Goal: Task Accomplishment & Management: Complete application form

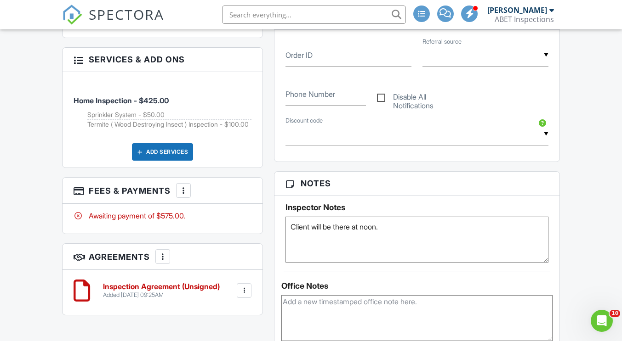
click at [291, 227] on textarea "Client will be there at noon." at bounding box center [416, 240] width 262 height 46
click at [311, 221] on textarea "Client will be there at noon." at bounding box center [416, 240] width 262 height 46
click at [427, 227] on textarea "Access -- Supra Front Door No Alarm & Vacant. Client will be there at noon." at bounding box center [416, 240] width 262 height 46
type textarea "Access -- Supra Front Door. No Alarm & Vacant. Client will be there at noon."
click at [407, 276] on div "Office Notes Add Note Delete 08/28/2025 9:27 am by Austin Messina Scheduled wit…" at bounding box center [416, 343] width 284 height 142
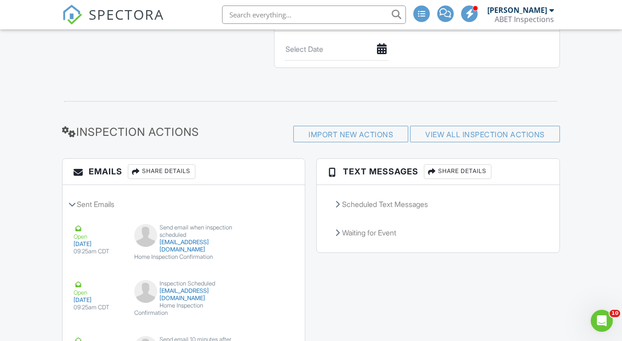
scroll to position [551, 0]
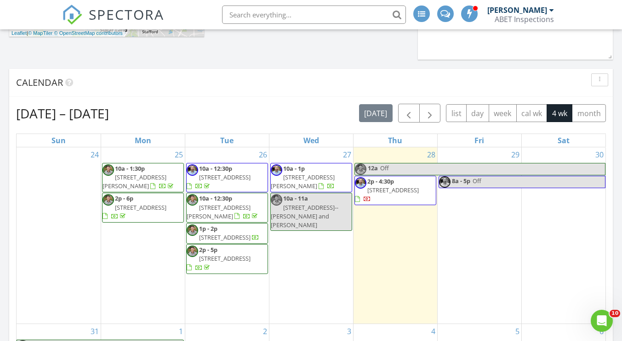
scroll to position [782, 636]
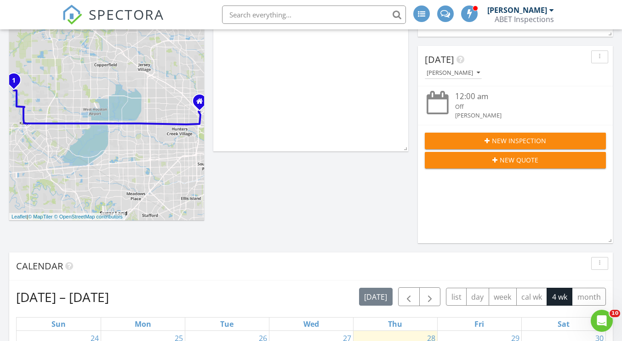
scroll to position [92, 0]
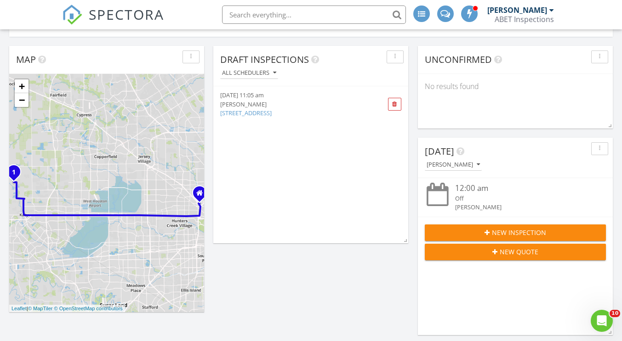
click at [482, 255] on div "New Quote" at bounding box center [515, 252] width 166 height 10
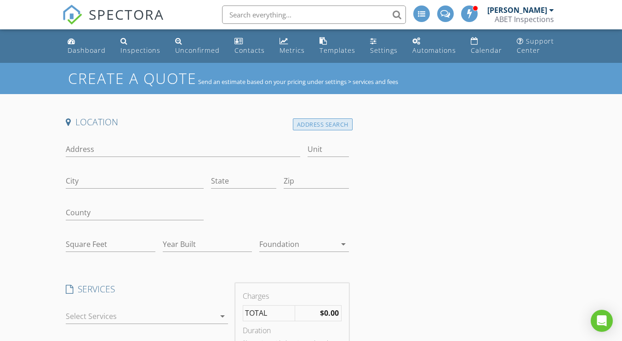
click at [311, 119] on div "Address Search" at bounding box center [323, 125] width 60 height 12
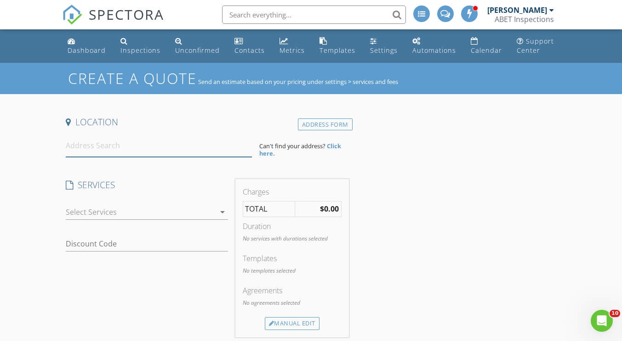
click at [87, 152] on input at bounding box center [159, 146] width 186 height 23
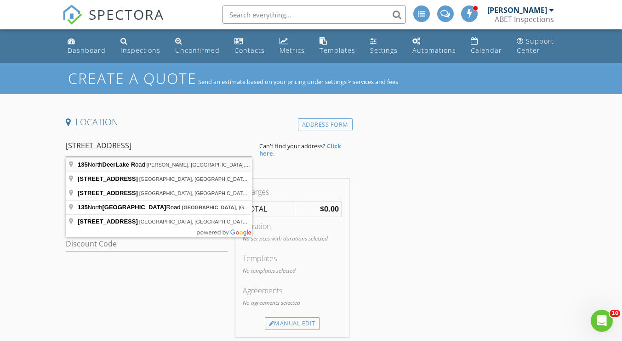
type input "[STREET_ADDRESS][PERSON_NAME]"
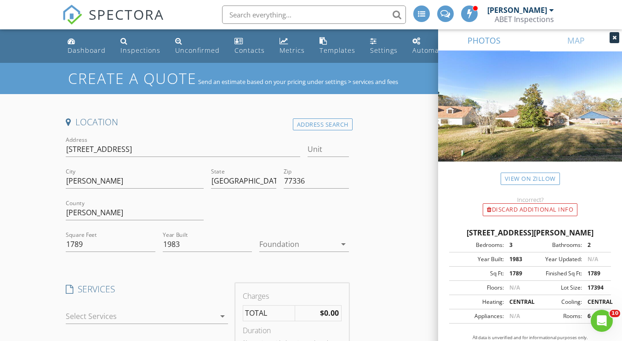
scroll to position [184, 0]
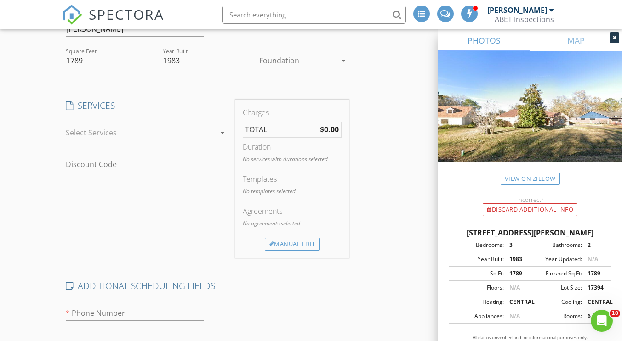
click at [76, 132] on div at bounding box center [140, 132] width 149 height 15
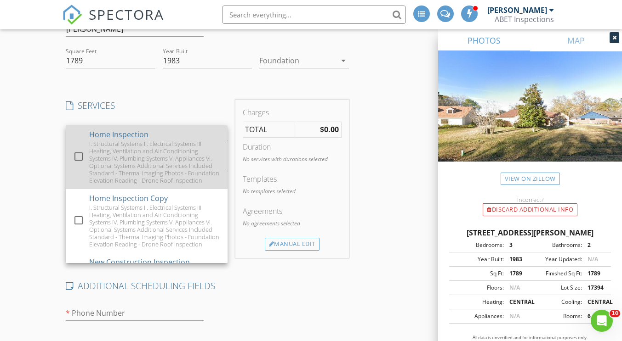
click at [96, 158] on div "I. Structural Systems II. Electrical Systems III. Heating, Ventilation and Air …" at bounding box center [154, 162] width 131 height 44
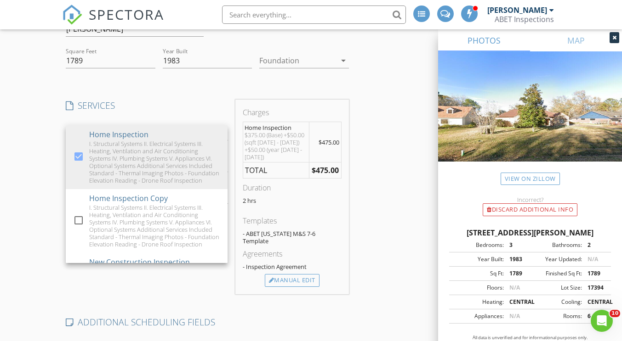
click at [17, 158] on div "Create a Quote Send an estimate based on your pricing under settings > services…" at bounding box center [311, 212] width 622 height 667
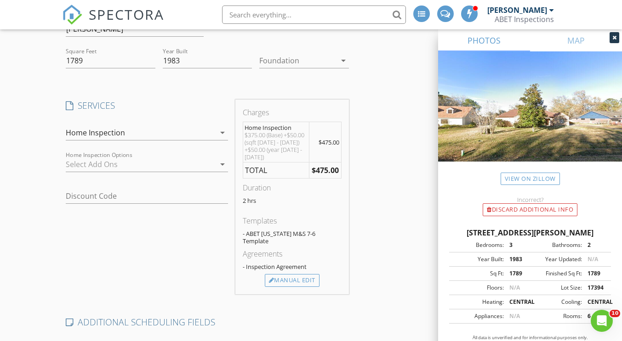
click at [163, 162] on div at bounding box center [140, 164] width 149 height 15
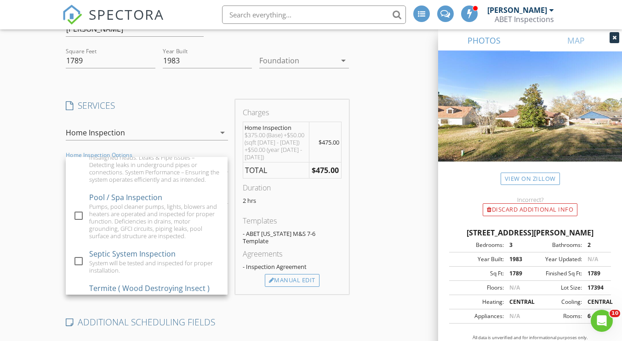
scroll to position [233, 0]
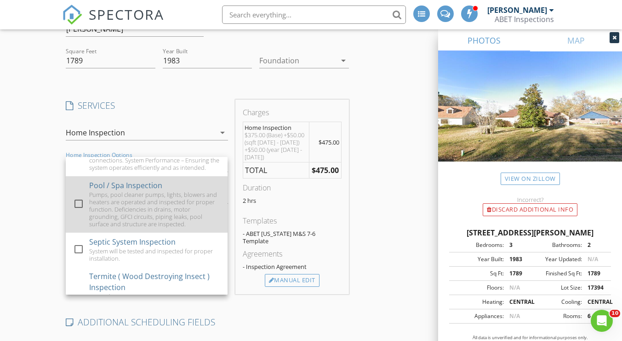
click at [188, 228] on div "Pumps, pool cleaner pumps, lights, blowers and heaters are operated and inspect…" at bounding box center [154, 209] width 131 height 37
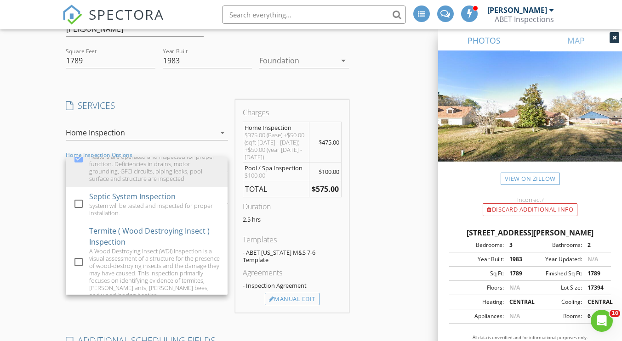
scroll to position [301, 0]
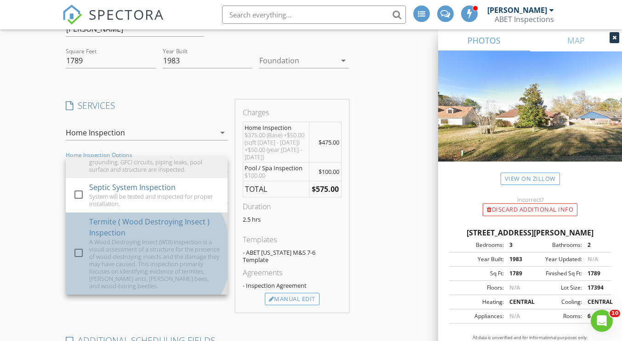
click at [113, 257] on div "A Wood Destroying Insect (WDI) Inspection is a visual assessment of a structure…" at bounding box center [154, 263] width 131 height 51
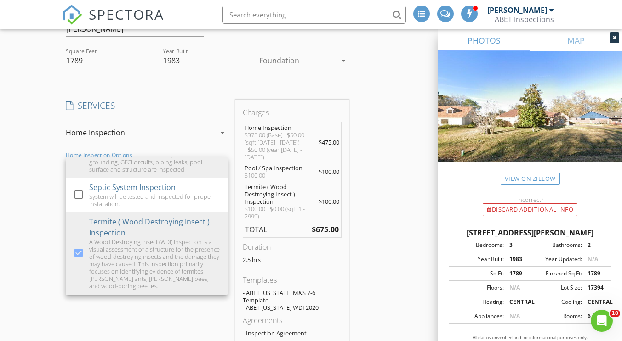
click at [381, 221] on div "Location Address Search Address 135 Deer Lake Rd Unit City Huffman State TX Zip…" at bounding box center [310, 261] width 497 height 659
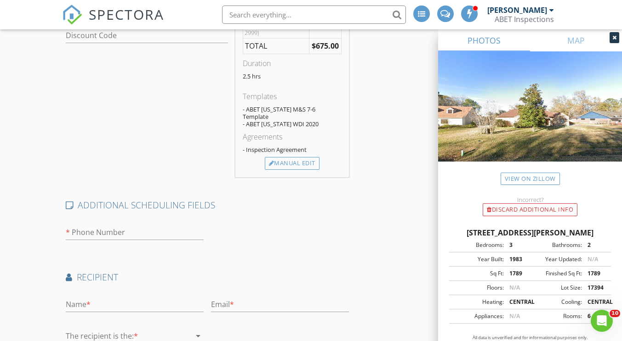
scroll to position [0, 0]
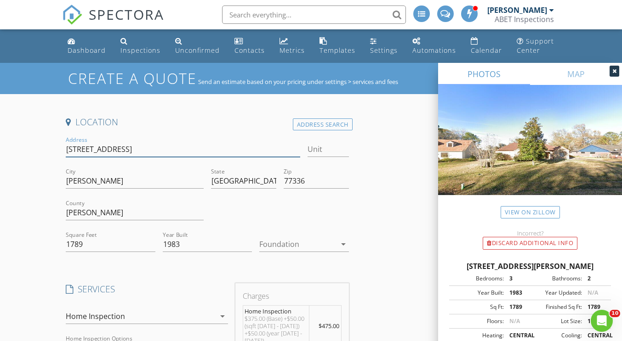
drag, startPoint x: 131, startPoint y: 147, endPoint x: 60, endPoint y: 144, distance: 70.8
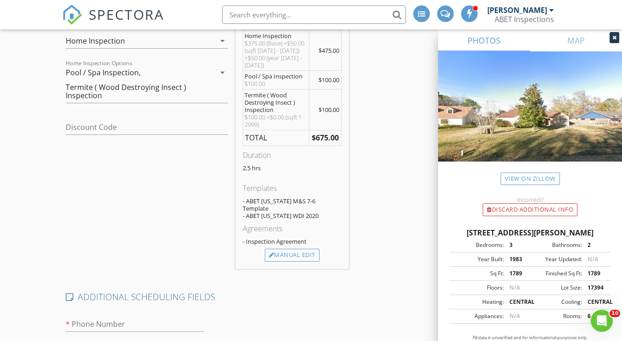
scroll to position [448, 0]
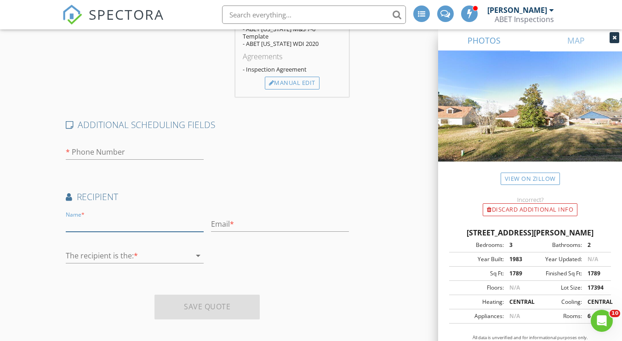
click at [131, 221] on input "text" at bounding box center [135, 224] width 138 height 15
type input "Brian Brady"
click at [155, 145] on input "number" at bounding box center [135, 152] width 138 height 15
type input "214"
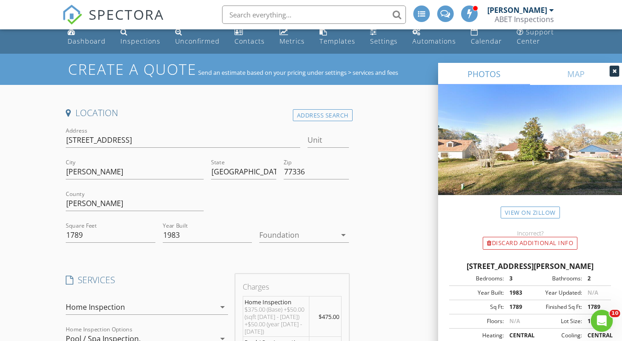
scroll to position [0, 0]
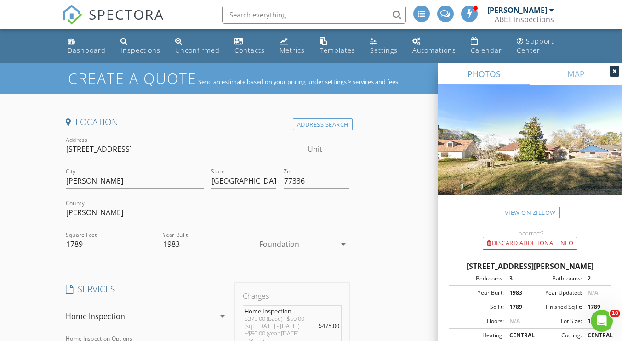
type input "1"
drag, startPoint x: 137, startPoint y: 147, endPoint x: 57, endPoint y: 146, distance: 80.4
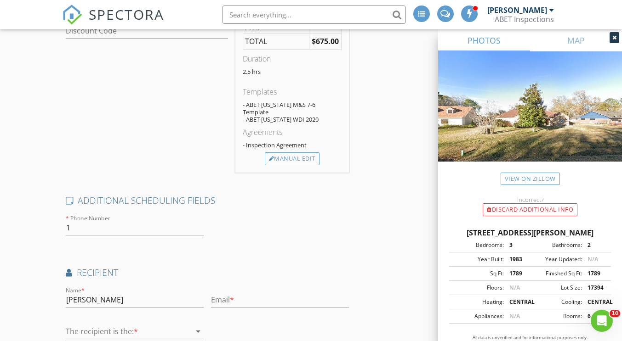
scroll to position [448, 0]
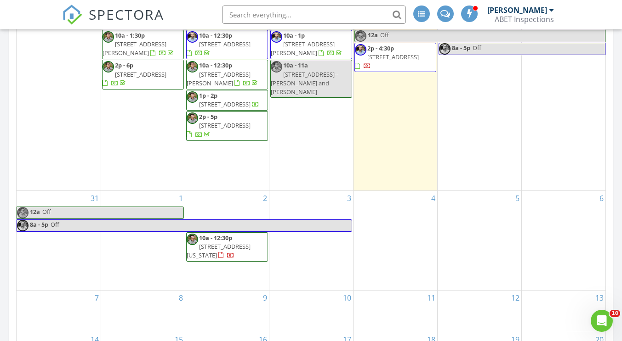
scroll to position [489, 0]
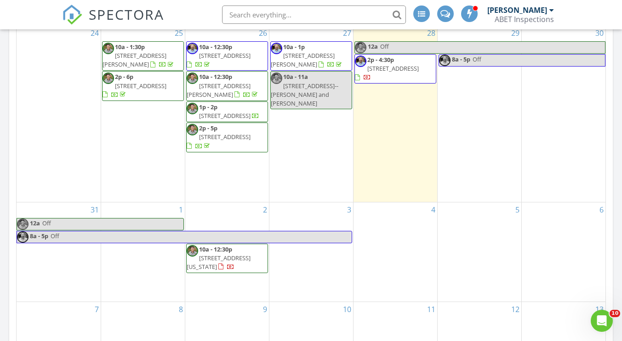
drag, startPoint x: 352, startPoint y: 1, endPoint x: 32, endPoint y: 11, distance: 320.4
click at [32, 11] on nav "SPECTORA Austin Messina ABET Inspections Role: Inspector Change Role Dashboard …" at bounding box center [311, 14] width 622 height 29
click at [226, 223] on div "2 10a - 12:30p 2210 Ironwood Pass Dr, Missouri City 77459" at bounding box center [227, 252] width 84 height 99
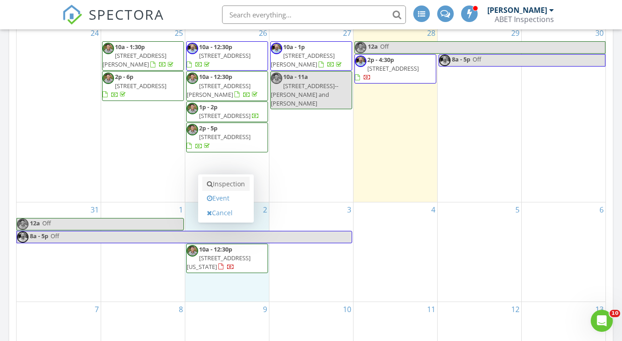
click at [235, 187] on link "Inspection" at bounding box center [225, 184] width 47 height 15
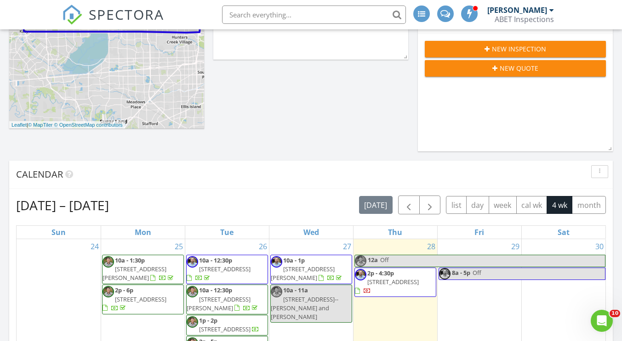
click at [503, 75] on button "New Quote" at bounding box center [515, 68] width 181 height 17
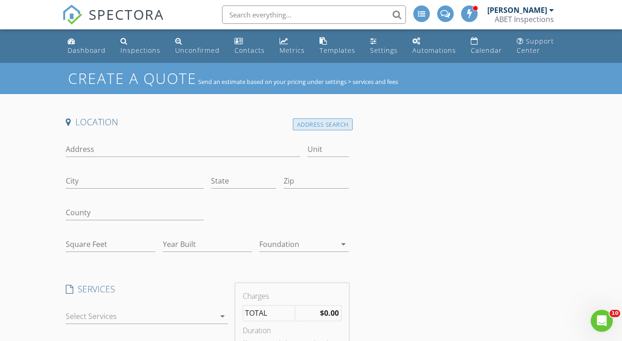
click at [336, 126] on div "Address Search" at bounding box center [323, 125] width 60 height 12
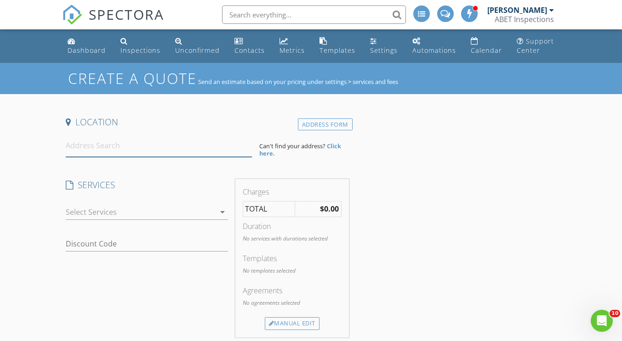
click at [96, 153] on input at bounding box center [159, 146] width 186 height 23
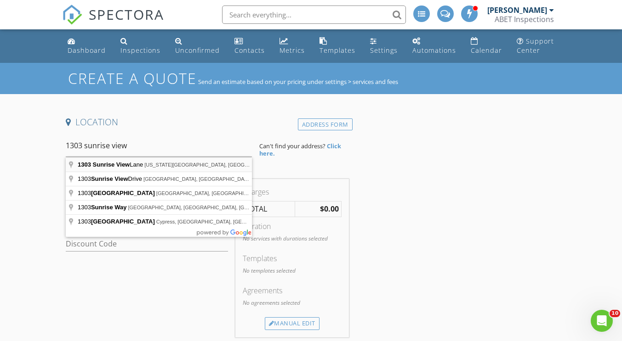
type input "[STREET_ADDRESS][US_STATE]"
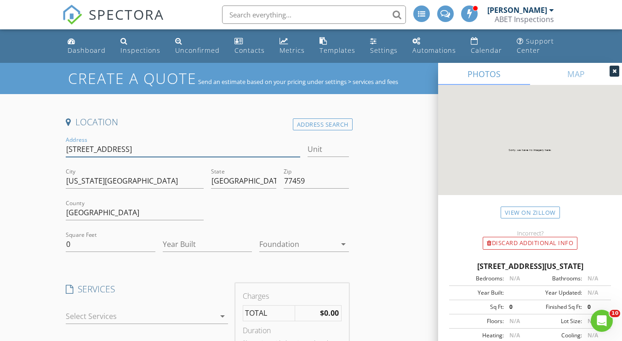
drag, startPoint x: 141, startPoint y: 147, endPoint x: 81, endPoint y: 145, distance: 59.8
click at [67, 147] on input "1303 Sunrise Vw Ln" at bounding box center [183, 149] width 234 height 15
click at [74, 242] on input "0" at bounding box center [110, 244] width 89 height 15
type input "4500"
click at [169, 247] on input "Year Built" at bounding box center [207, 244] width 89 height 15
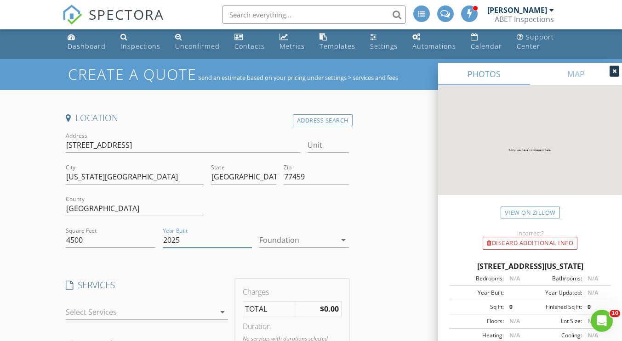
scroll to position [92, 0]
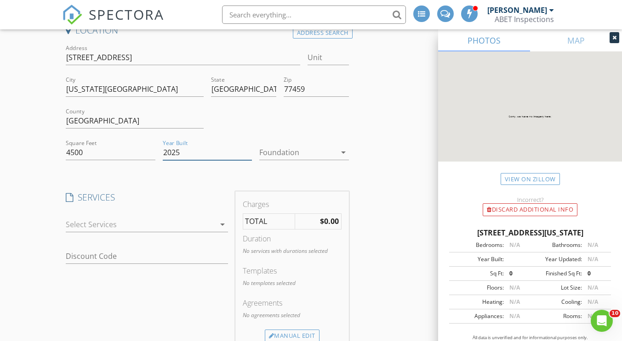
type input "2025"
click at [135, 229] on div at bounding box center [140, 224] width 149 height 15
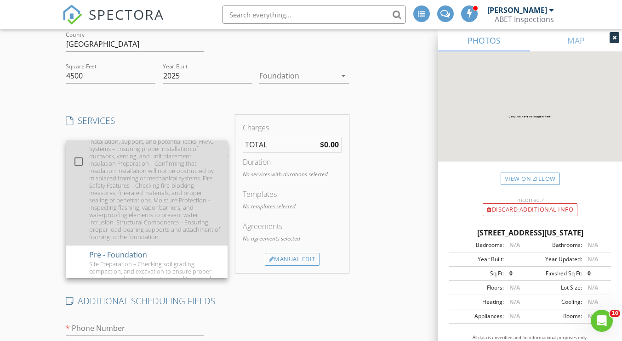
scroll to position [249, 0]
click at [156, 195] on div "Framing – Checking the integrity, alignment, and proper fastening of studs, joi…" at bounding box center [154, 170] width 131 height 147
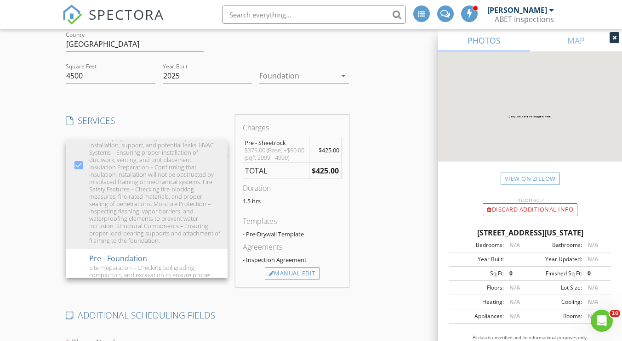
click at [399, 218] on div "Location Address Search Address 1303 Sunrise Vw Ln Unit City Missouri City Stat…" at bounding box center [310, 233] width 497 height 570
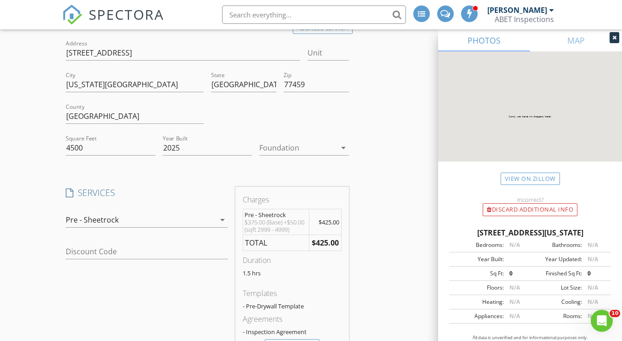
scroll to position [92, 0]
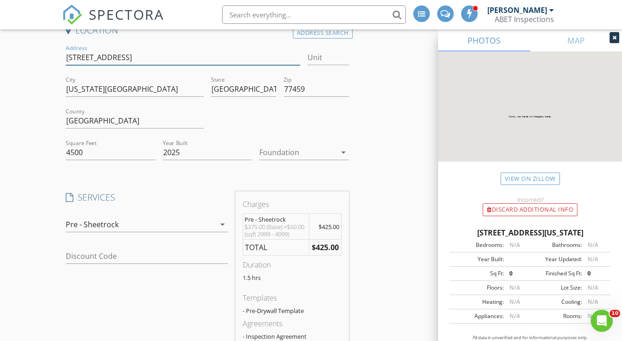
drag, startPoint x: 142, startPoint y: 55, endPoint x: 66, endPoint y: 51, distance: 76.0
click at [66, 51] on input "1303 Sunrise Vw Ln" at bounding box center [183, 57] width 234 height 15
click at [122, 60] on input "1303 Sunrise Vw Ln" at bounding box center [183, 57] width 234 height 15
type input "1303 Sunrise View Ln"
click at [133, 90] on input "Missouri City" at bounding box center [135, 89] width 138 height 15
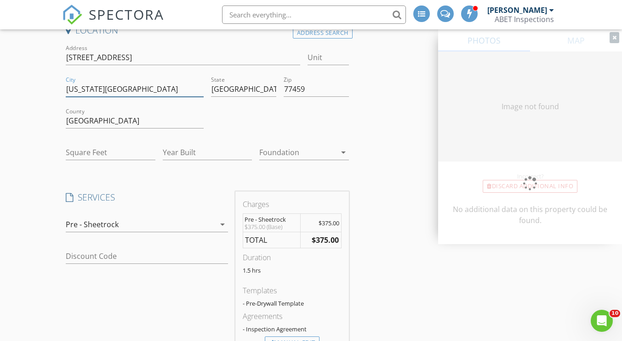
type input "0"
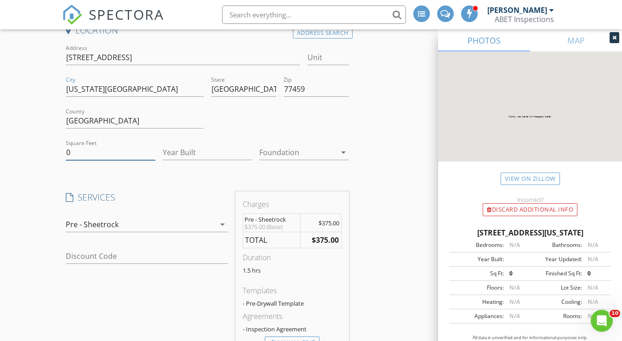
click at [91, 155] on input "0" at bounding box center [110, 152] width 89 height 15
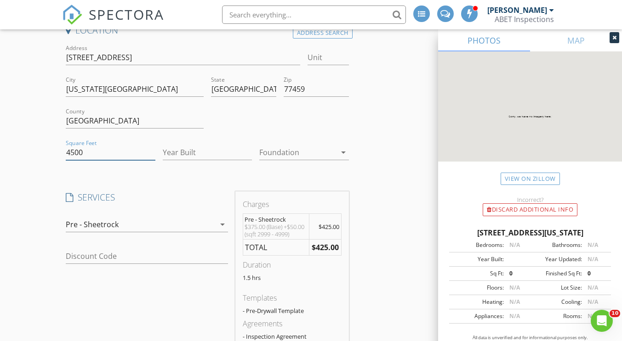
type input "4500"
click at [172, 159] on input "Year Built" at bounding box center [207, 152] width 89 height 15
type input "2025"
click at [389, 200] on div "Location Address Search Address 1303 Sunrise View Ln Unit City Missouri City St…" at bounding box center [310, 309] width 497 height 570
click at [226, 225] on icon "arrow_drop_down" at bounding box center [222, 224] width 11 height 11
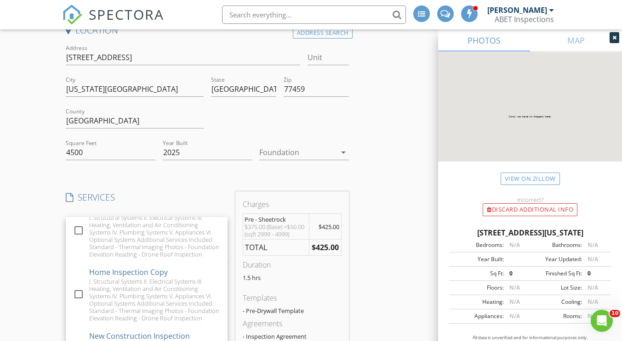
scroll to position [0, 0]
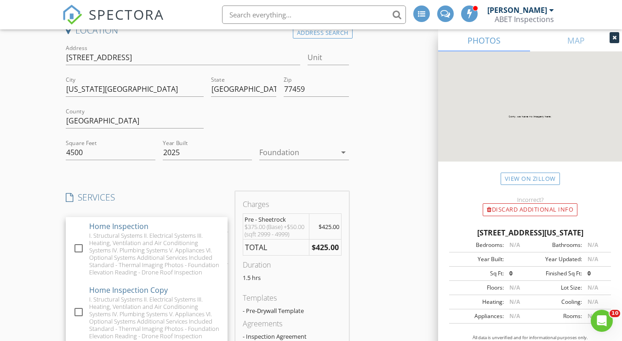
click at [391, 189] on div "Location Address Search Address 1303 Sunrise View Ln Unit City Missouri City St…" at bounding box center [310, 309] width 497 height 570
click at [195, 224] on div "Pre - Sheetrock" at bounding box center [140, 224] width 149 height 15
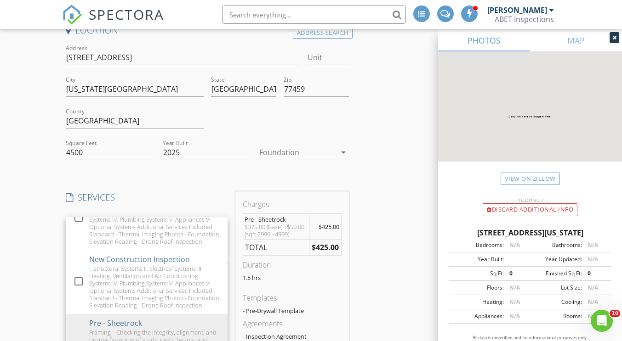
scroll to position [89, 0]
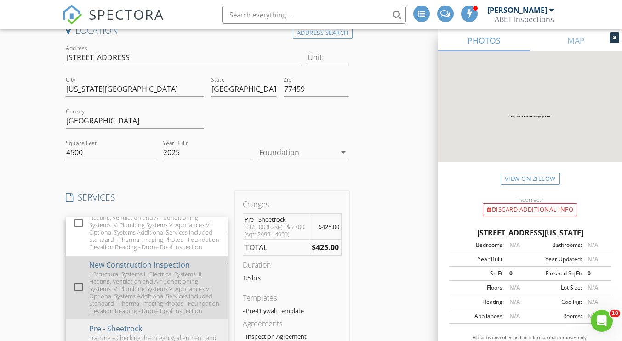
click at [154, 289] on div "I. Structural Systems II. Electrical Systems III. Heating, Ventilation and Air …" at bounding box center [154, 293] width 131 height 44
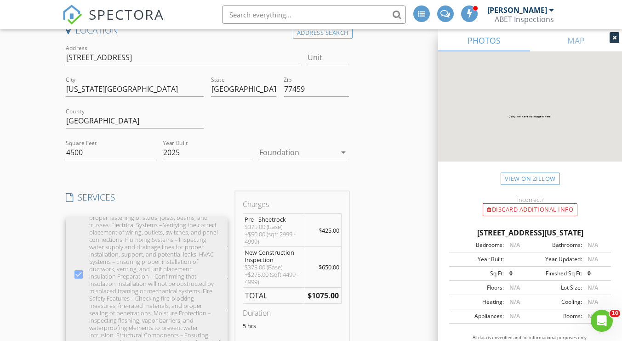
scroll to position [246, 0]
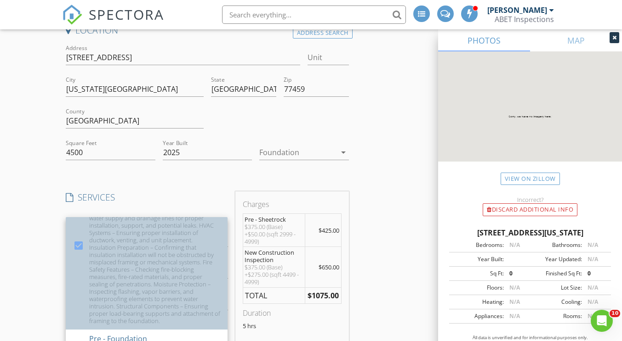
click at [117, 267] on div "Framing – Checking the integrity, alignment, and proper fastening of studs, joi…" at bounding box center [154, 251] width 131 height 147
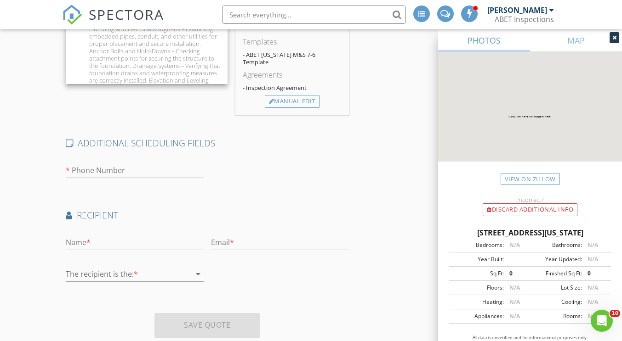
scroll to position [381, 0]
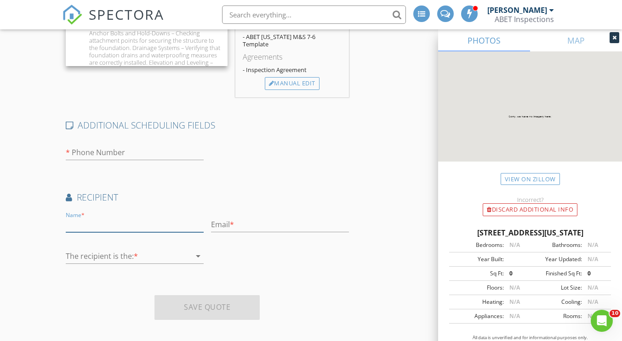
click at [113, 221] on input "text" at bounding box center [135, 224] width 138 height 15
type input "Stanley Black"
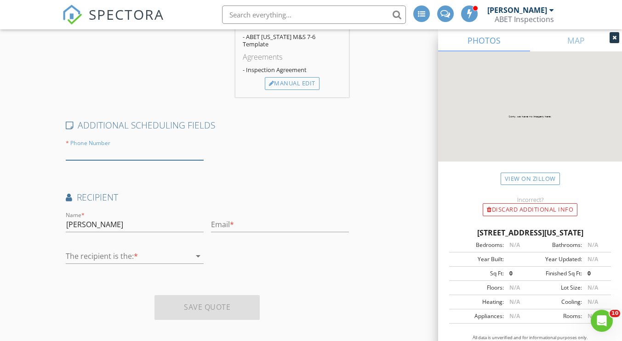
click at [116, 150] on input "number" at bounding box center [135, 152] width 138 height 15
type input "832"
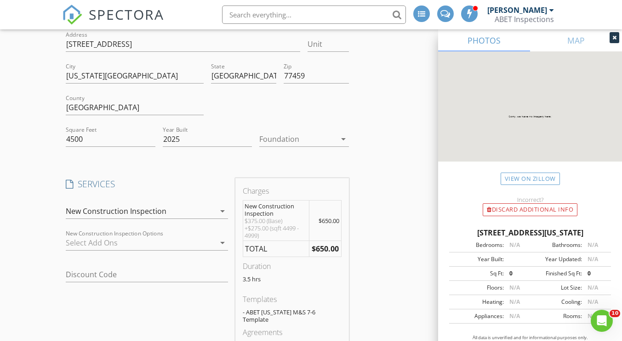
click at [175, 210] on div "New Construction Inspection" at bounding box center [140, 211] width 149 height 15
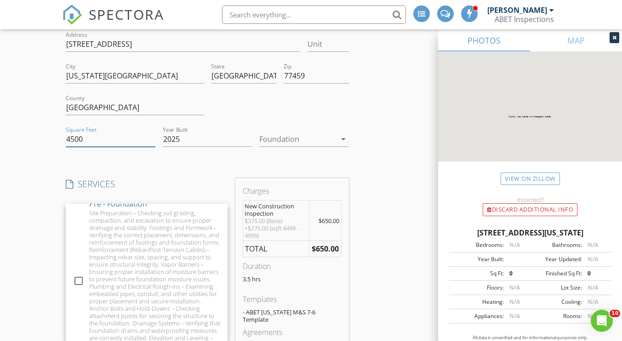
click at [94, 140] on input "4500" at bounding box center [110, 139] width 89 height 15
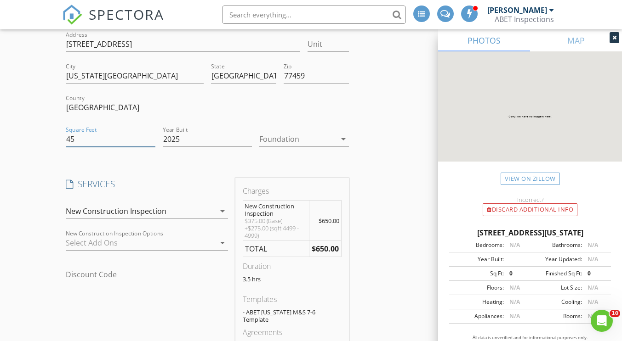
type input "4"
type input "3767"
click at [140, 213] on div "New Construction Inspection" at bounding box center [116, 211] width 101 height 8
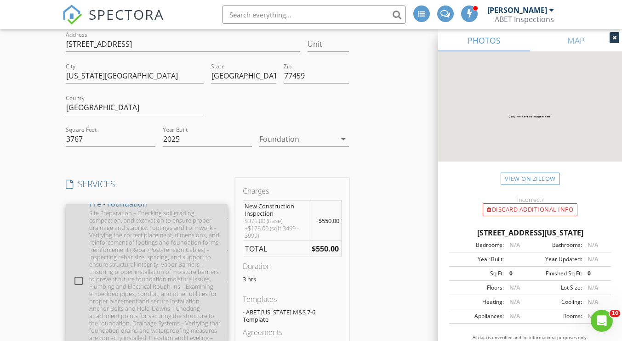
click at [179, 281] on div "Site Preparation – Checking soil grading, compaction, and excavation to ensure …" at bounding box center [154, 287] width 131 height 154
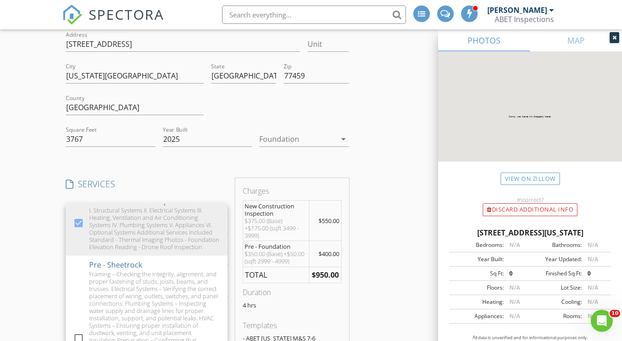
scroll to position [85, 0]
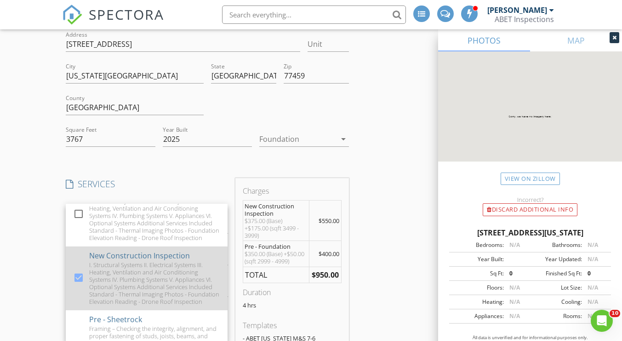
click at [186, 287] on div "I. Structural Systems II. Electrical Systems III. Heating, Ventilation and Air …" at bounding box center [154, 283] width 131 height 44
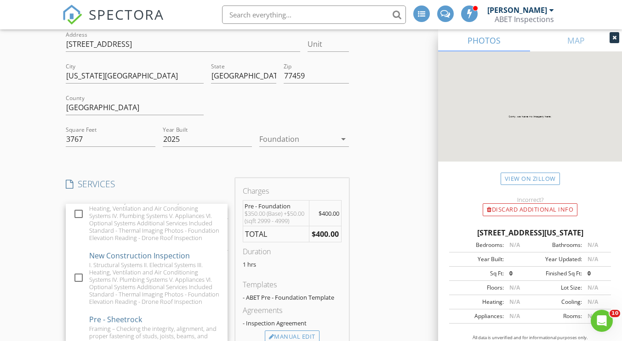
click at [409, 256] on div "Location Address Search Address 1303 Sunrise View Ln Unit City Missouri City St…" at bounding box center [310, 296] width 497 height 570
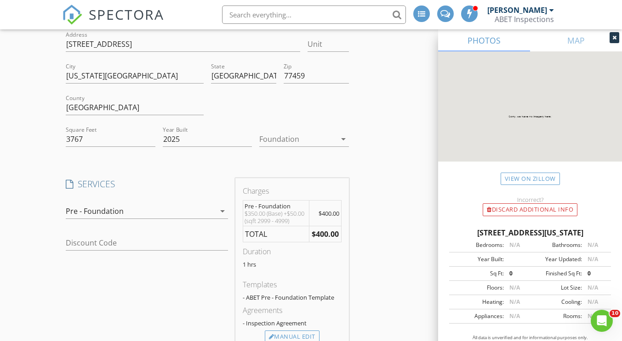
click at [426, 196] on div "Location Address Search Address 1303 Sunrise View Ln Unit City Missouri City St…" at bounding box center [310, 296] width 497 height 570
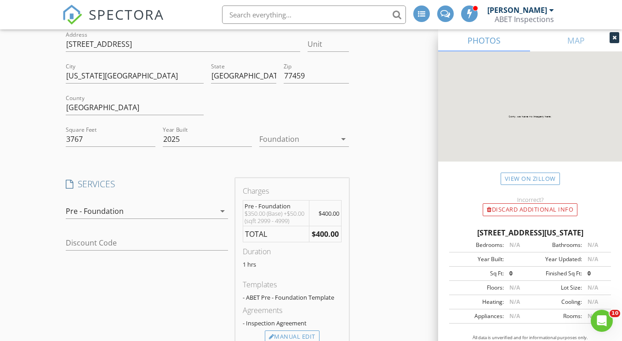
click at [426, 196] on div "Location Address Search Address 1303 Sunrise View Ln Unit City Missouri City St…" at bounding box center [310, 296] width 497 height 570
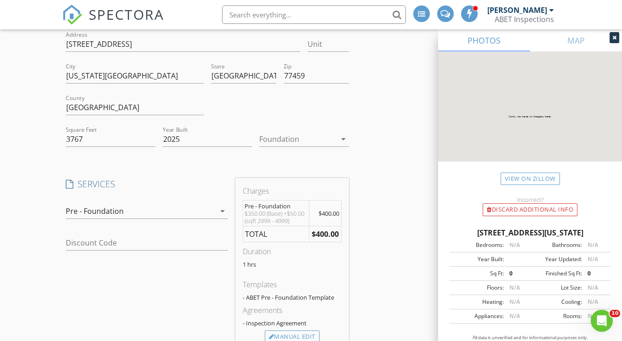
drag, startPoint x: 426, startPoint y: 196, endPoint x: 106, endPoint y: 179, distance: 320.7
click at [106, 179] on h4 "SERVICES" at bounding box center [147, 184] width 162 height 12
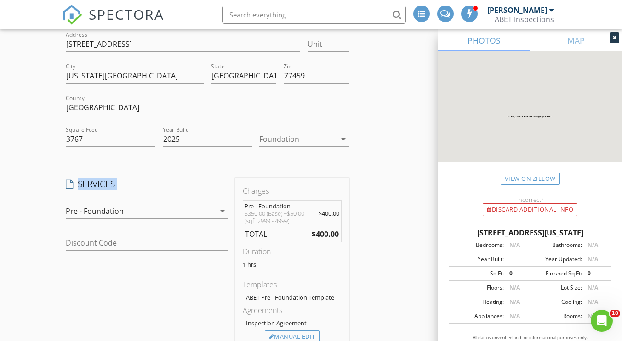
click at [106, 179] on h4 "SERVICES" at bounding box center [147, 184] width 162 height 12
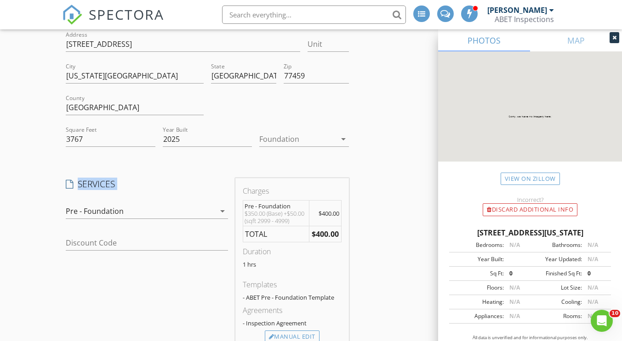
click at [106, 179] on h4 "SERVICES" at bounding box center [147, 184] width 162 height 12
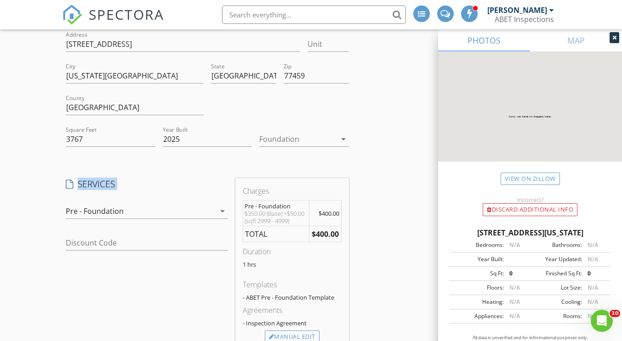
click at [106, 179] on h4 "SERVICES" at bounding box center [147, 184] width 162 height 12
click at [327, 158] on div "Location Address Search Address 1303 Sunrise View Ln Unit City Missouri City St…" at bounding box center [207, 296] width 290 height 570
drag, startPoint x: 355, startPoint y: 172, endPoint x: 371, endPoint y: 184, distance: 19.8
click at [366, 180] on div "Location Address Search Address 1303 Sunrise View Ln Unit City Missouri City St…" at bounding box center [310, 296] width 497 height 570
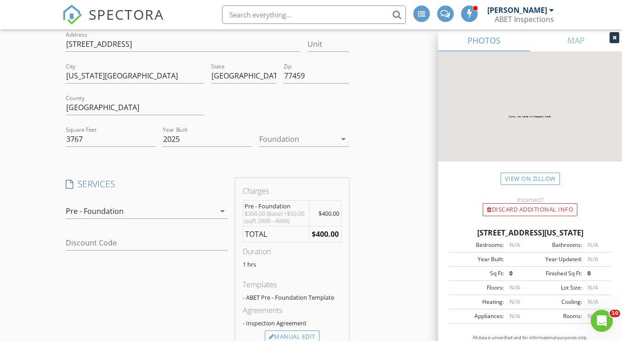
click at [371, 184] on div "Location Address Search Address 1303 Sunrise View Ln Unit City Missouri City St…" at bounding box center [310, 296] width 497 height 570
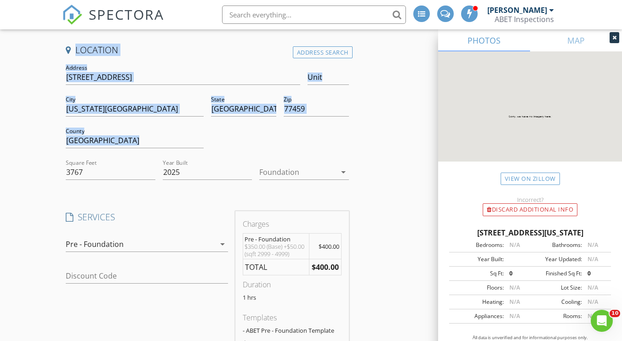
click at [417, 0] on html "SPECTORA Austin Messina ABET Inspections Role: Inspector Change Role Dashboard …" at bounding box center [311, 282] width 622 height 708
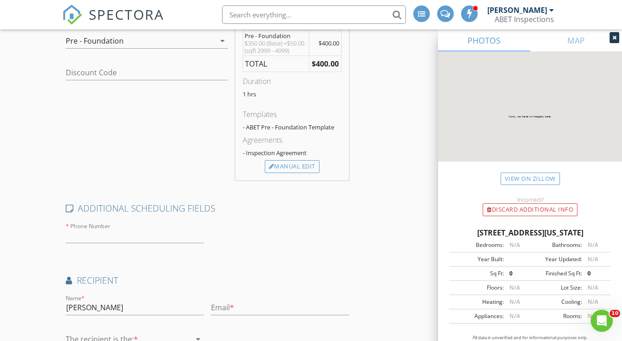
scroll to position [366, 0]
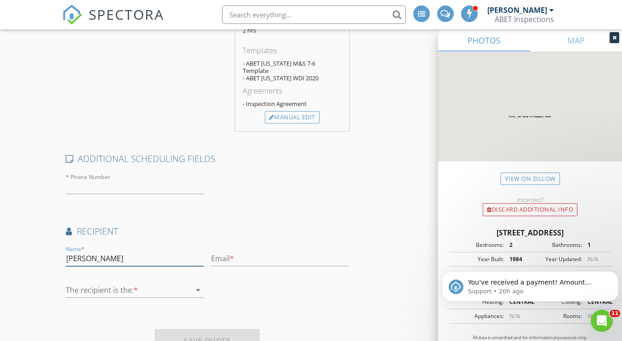
scroll to position [429, 0]
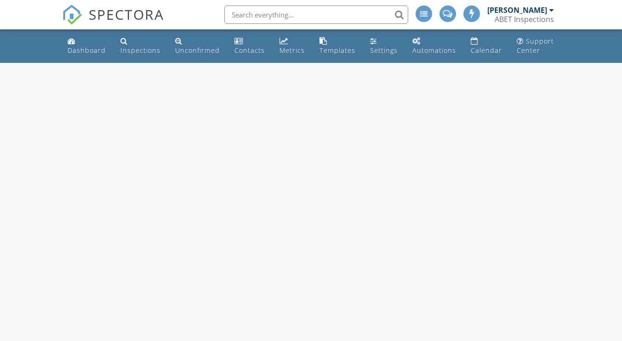
select select "8"
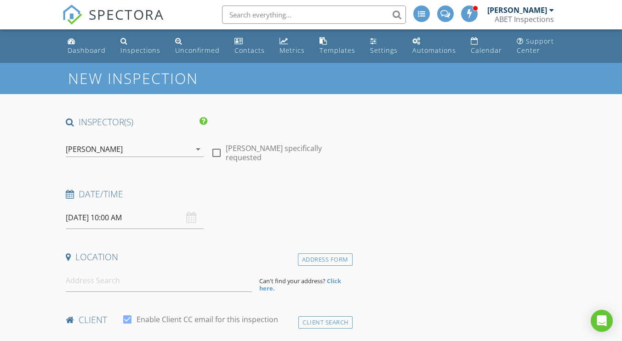
click at [120, 221] on input "[DATE] 10:00 AM" at bounding box center [135, 218] width 138 height 23
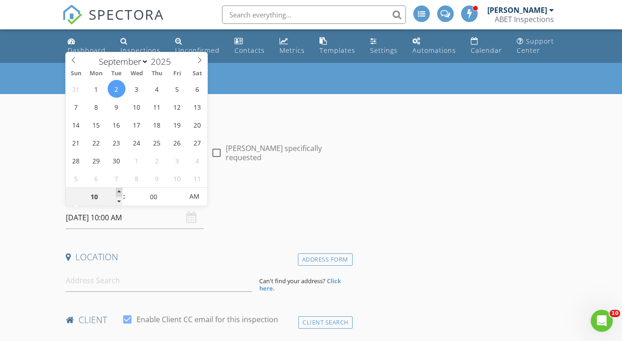
type input "11"
type input "[DATE] 11:00 AM"
click at [120, 193] on span at bounding box center [119, 192] width 6 height 9
type input "12"
type input "[DATE] 12:00 PM"
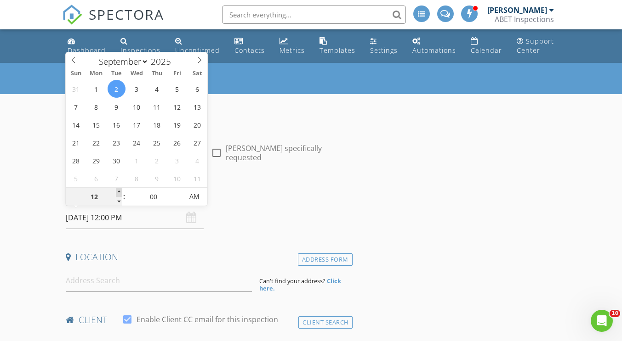
click at [120, 193] on span at bounding box center [119, 192] width 6 height 9
type input "01"
type input "09/02/2025 1:00 PM"
click at [120, 193] on span at bounding box center [119, 192] width 6 height 9
type input "02"
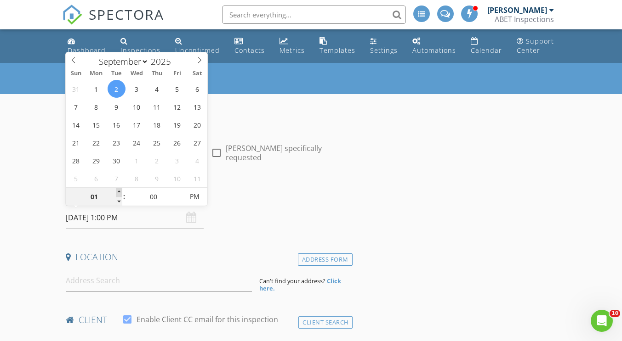
type input "[DATE] 2:00 PM"
click at [120, 193] on span at bounding box center [119, 192] width 6 height 9
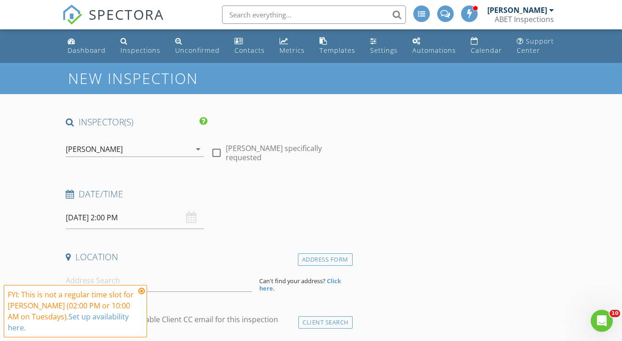
scroll to position [92, 0]
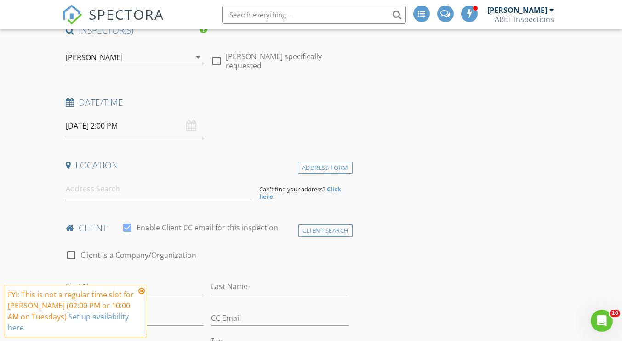
click at [159, 176] on div "Location" at bounding box center [207, 168] width 290 height 18
click at [155, 187] on input at bounding box center [159, 189] width 186 height 23
paste input "[STREET_ADDRESS]"
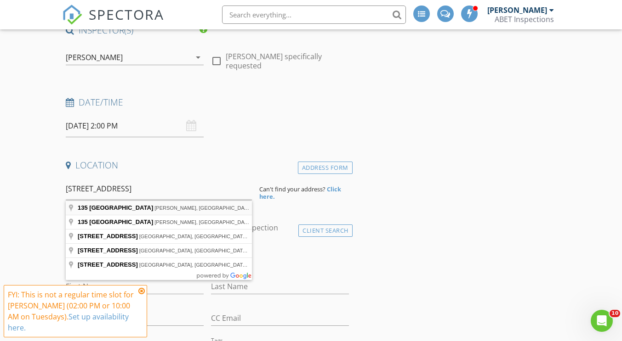
type input "135 Deer Lake Rd, Huffman, TX, USA"
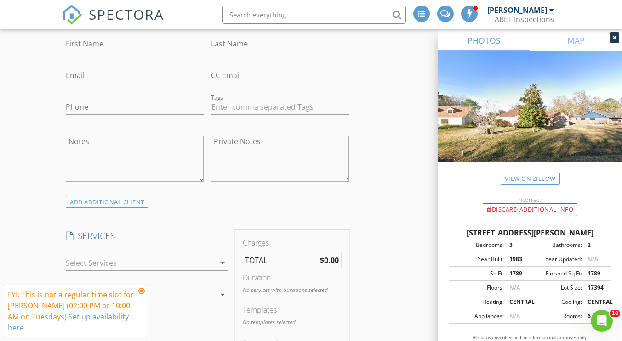
scroll to position [551, 0]
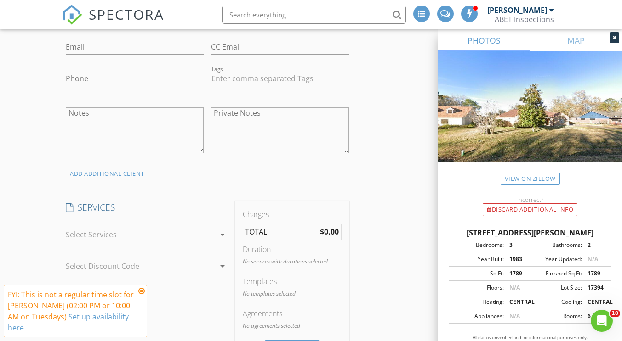
click at [153, 232] on div at bounding box center [140, 234] width 149 height 15
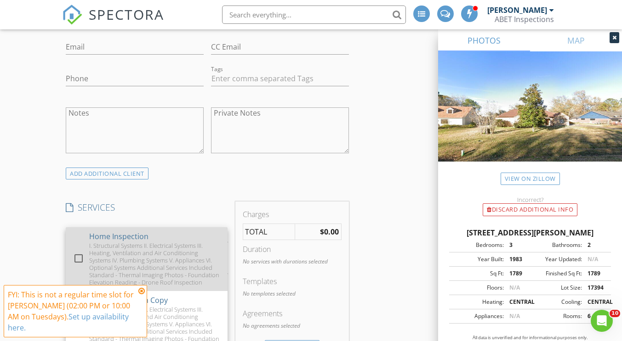
click at [126, 259] on div "I. Structural Systems II. Electrical Systems III. Heating, Ventilation and Air …" at bounding box center [154, 264] width 131 height 44
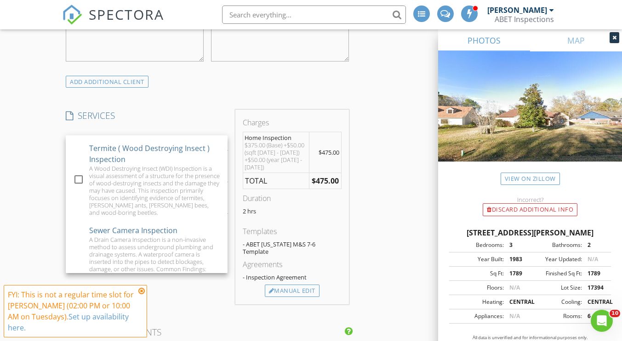
scroll to position [545, 0]
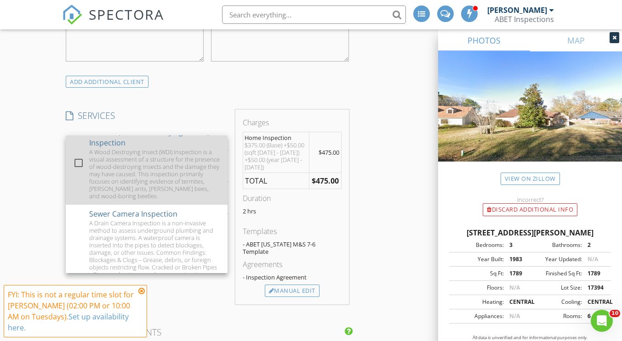
click at [195, 200] on div "A Wood Destroying Insect (WDI) Inspection is a visual assessment of a structure…" at bounding box center [154, 173] width 131 height 51
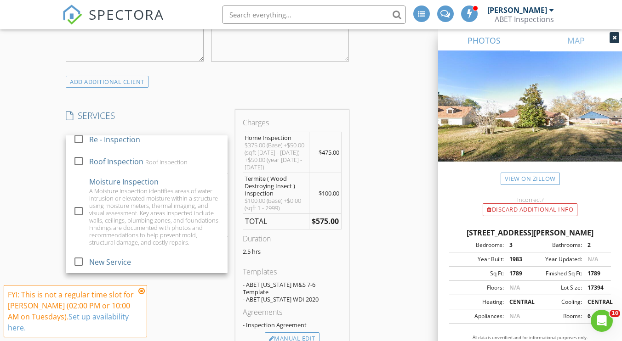
scroll to position [823, 0]
click at [56, 215] on div "New Inspection INSPECTOR(S) check_box Austin Messina PRIMARY check_box_outline_…" at bounding box center [311, 319] width 622 height 1798
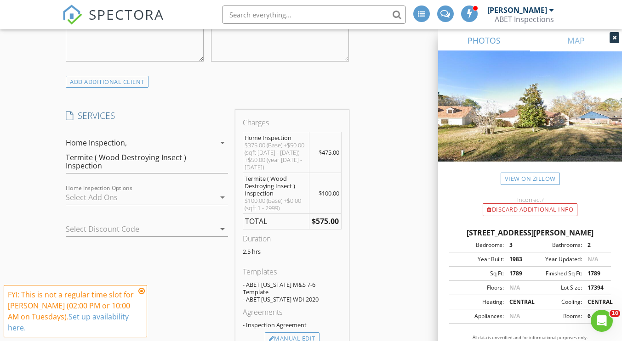
click at [117, 186] on div "check_box_outline_blank Sewer Camera Inspection A Sewer Camera Inspection is a …" at bounding box center [147, 200] width 162 height 30
click at [122, 207] on div "Home Inspection Options arrow_drop_down" at bounding box center [147, 202] width 162 height 24
click at [125, 195] on div at bounding box center [140, 197] width 149 height 15
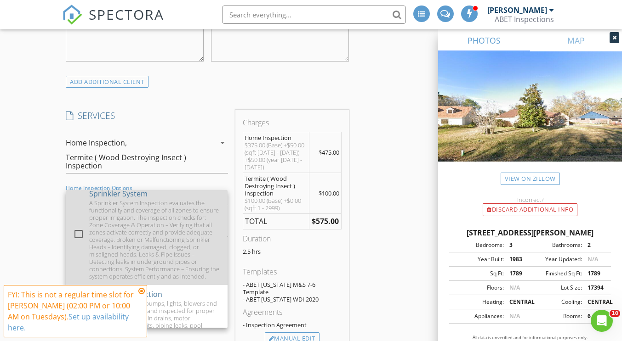
click at [197, 243] on div "A Sprinkler System Inspection evaluates the functionality and coverage of all z…" at bounding box center [154, 239] width 131 height 81
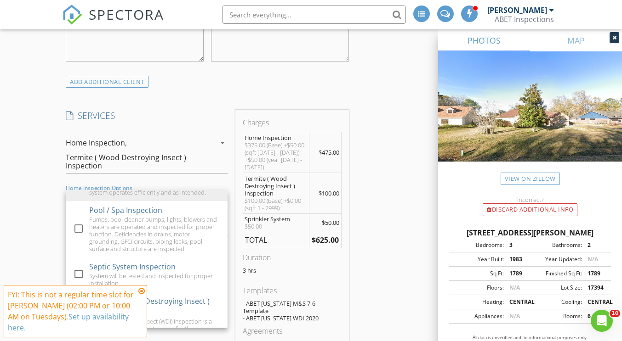
scroll to position [246, 0]
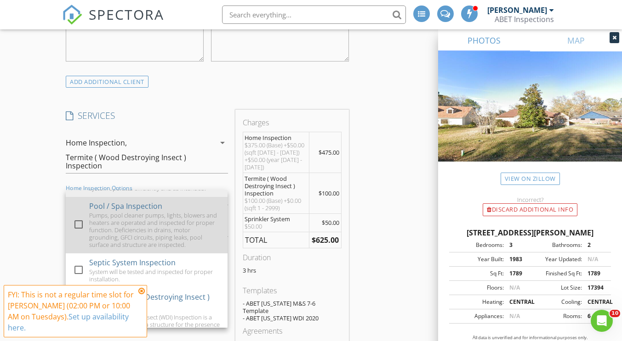
click at [192, 244] on div "Pumps, pool cleaner pumps, lights, blowers and heaters are operated and inspect…" at bounding box center [154, 230] width 131 height 37
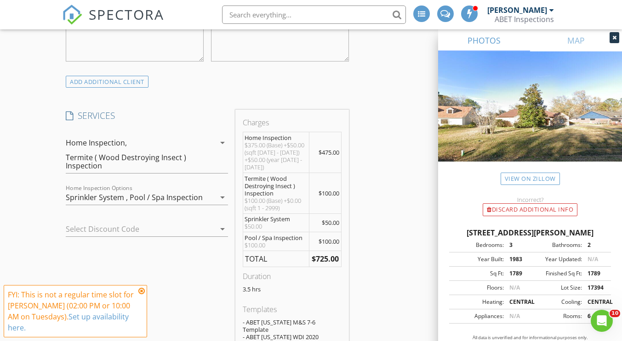
click at [160, 200] on div "Pool / Spa Inspection" at bounding box center [166, 197] width 73 height 8
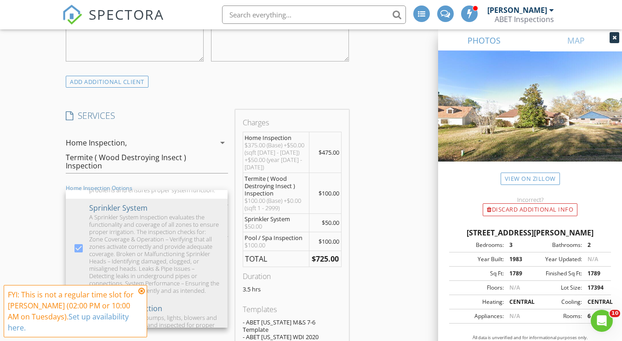
scroll to position [136, 0]
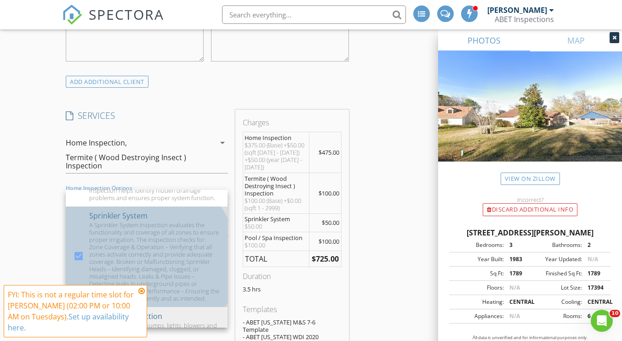
click at [186, 260] on div "A Sprinkler System Inspection evaluates the functionality and coverage of all z…" at bounding box center [154, 261] width 131 height 81
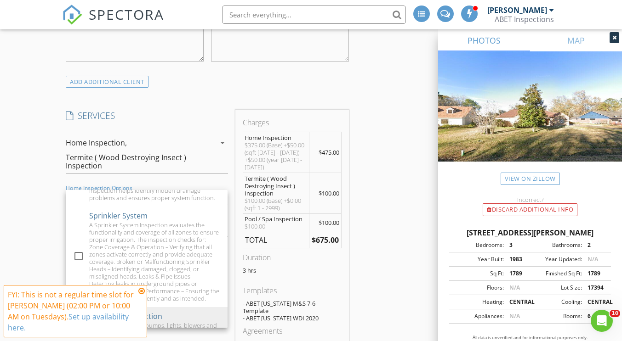
click at [368, 261] on div "INSPECTOR(S) check_box Austin Messina PRIMARY check_box_outline_blank Eric Mill…" at bounding box center [310, 344] width 497 height 1742
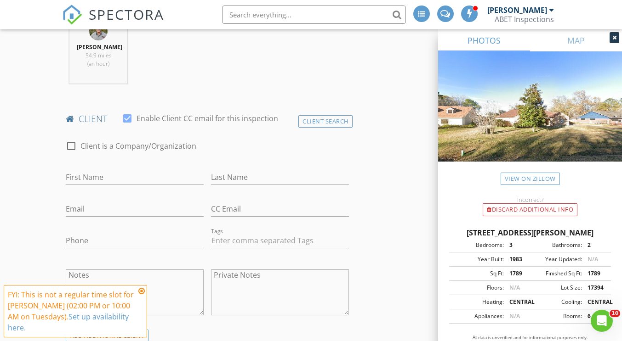
scroll to position [459, 0]
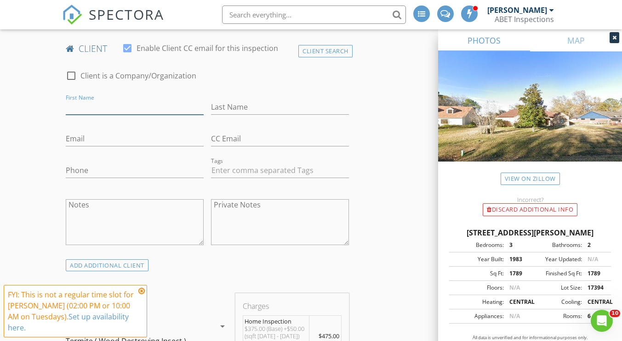
click at [122, 106] on input "First Name" at bounding box center [135, 107] width 138 height 15
type input "[PERSON_NAME]"
drag, startPoint x: 230, startPoint y: 105, endPoint x: 224, endPoint y: 102, distance: 6.0
click at [230, 105] on input "Last Name" at bounding box center [280, 107] width 138 height 15
type input "[PERSON_NAME]"
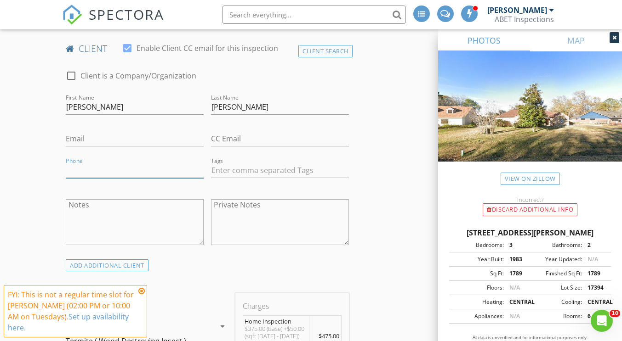
click at [112, 164] on input "Phone" at bounding box center [135, 170] width 138 height 15
type input "[PHONE_NUMBER]"
click at [112, 136] on input "Email" at bounding box center [135, 138] width 138 height 15
type input "[EMAIL_ADDRESS][DOMAIN_NAME]"
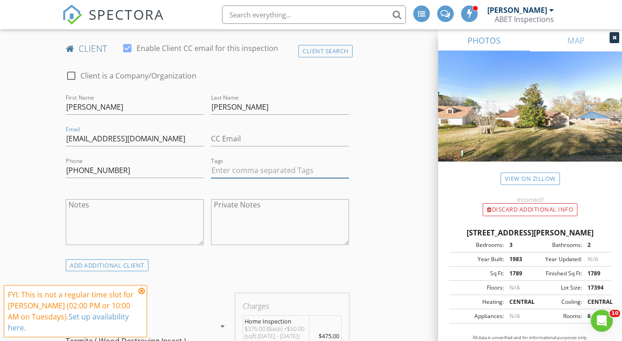
click at [324, 170] on input "text" at bounding box center [280, 170] width 138 height 15
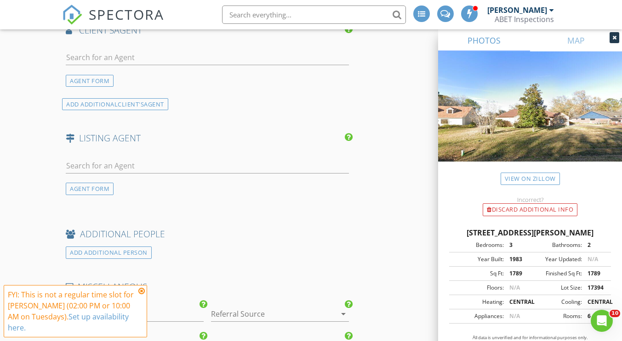
scroll to position [1011, 0]
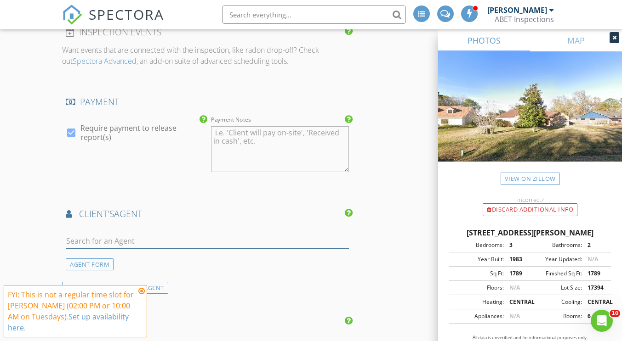
click at [98, 234] on input "text" at bounding box center [207, 241] width 283 height 15
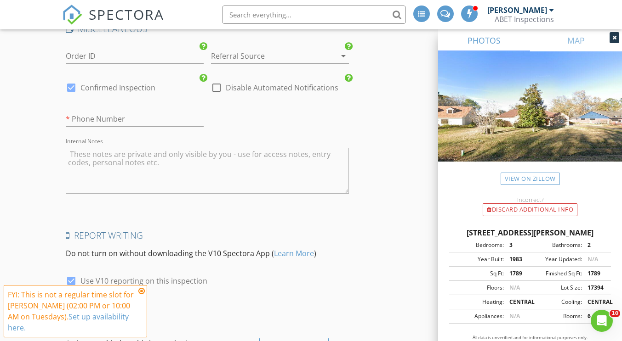
scroll to position [1530, 0]
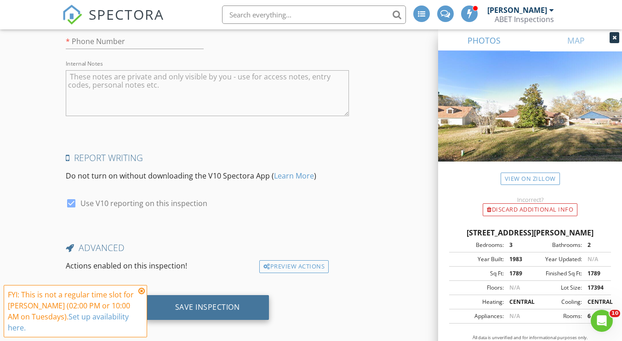
click at [217, 305] on div "Save Inspection" at bounding box center [208, 307] width 124 height 25
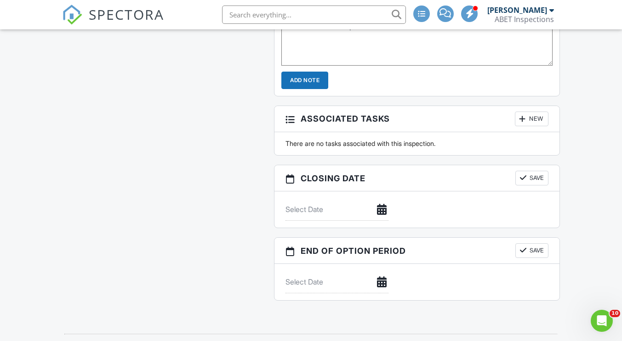
scroll to position [967, 0]
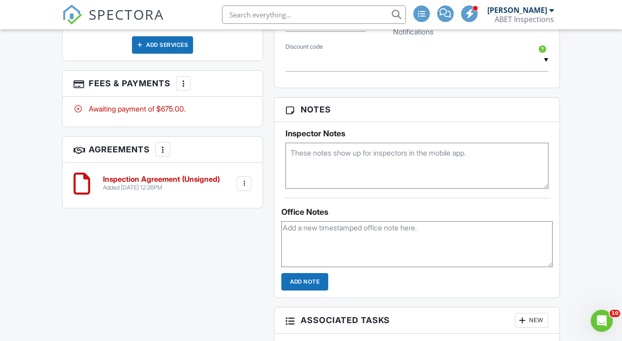
scroll to position [631, 0]
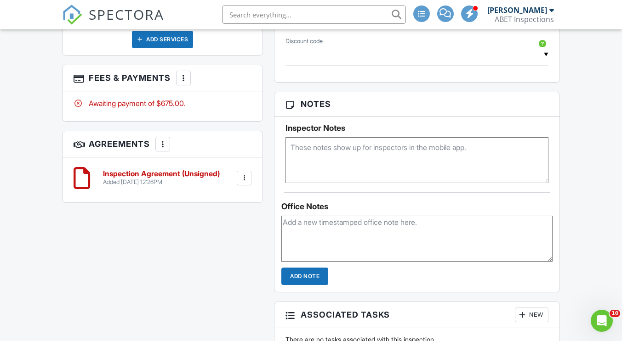
click at [311, 232] on textarea at bounding box center [416, 239] width 271 height 46
type textarea "Scheduled with Showing Smart for Austin."
click at [297, 277] on input "Add Note" at bounding box center [304, 276] width 47 height 17
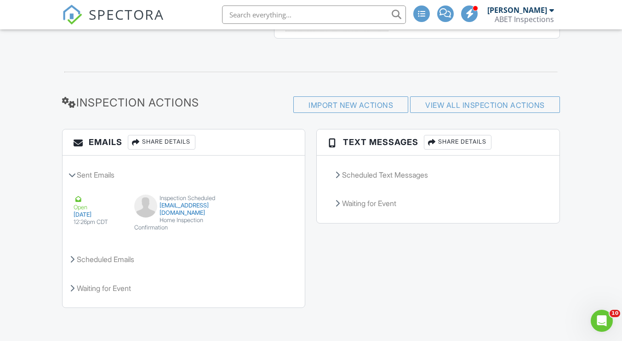
scroll to position [673, 0]
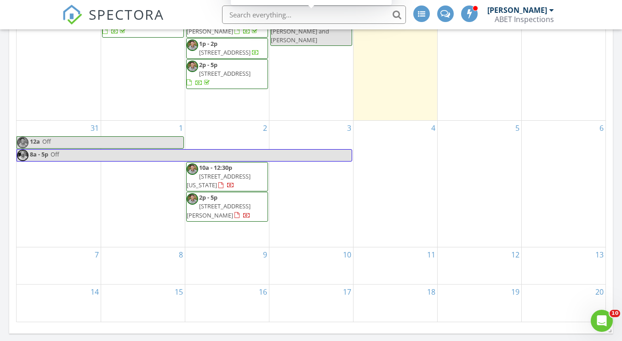
scroll to position [643, 0]
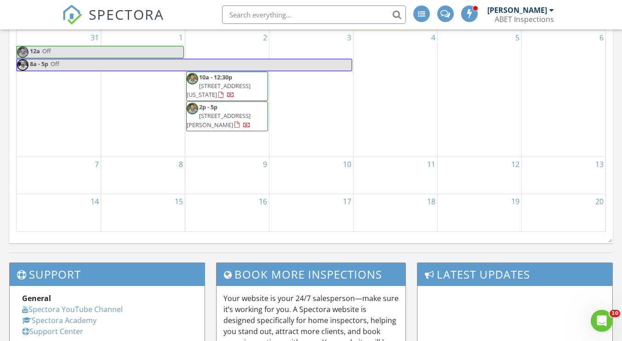
click at [218, 88] on span "[STREET_ADDRESS][US_STATE]" at bounding box center [219, 90] width 64 height 17
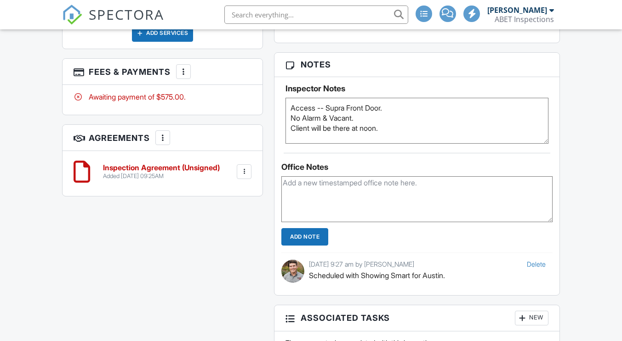
click at [128, 15] on span "SPECTORA" at bounding box center [126, 14] width 75 height 19
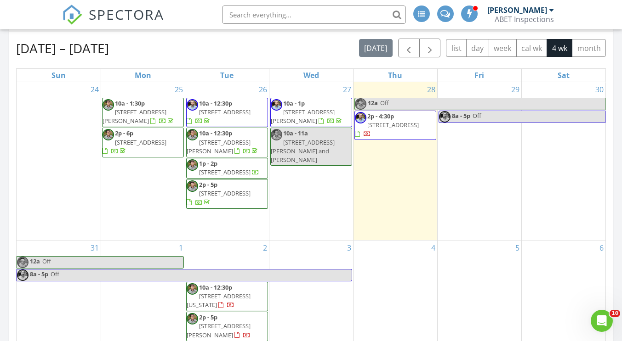
scroll to position [439, 0]
